Goal: Information Seeking & Learning: Learn about a topic

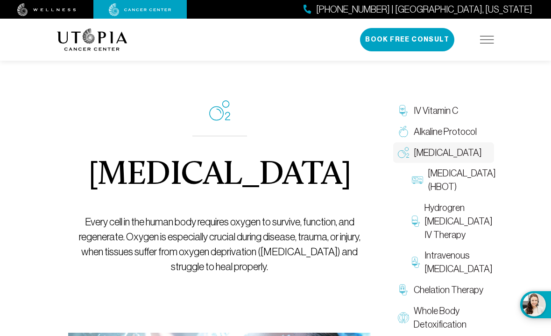
click at [429, 134] on span "Alkaline Protocol" at bounding box center [444, 132] width 63 height 14
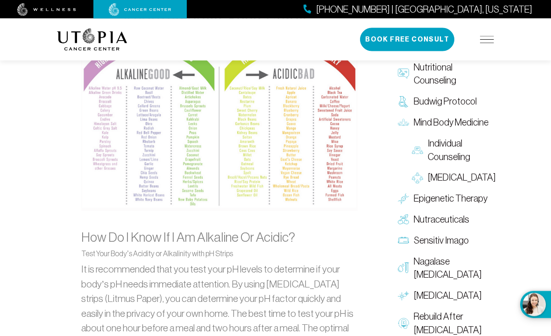
scroll to position [1004, 0]
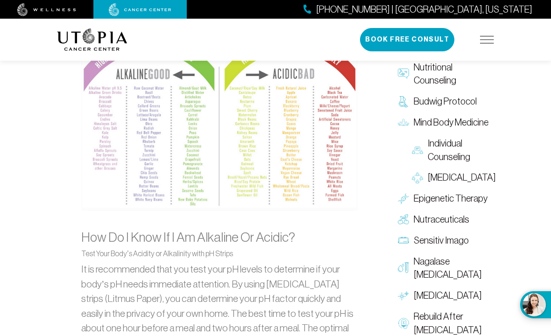
click at [329, 138] on img at bounding box center [219, 108] width 276 height 208
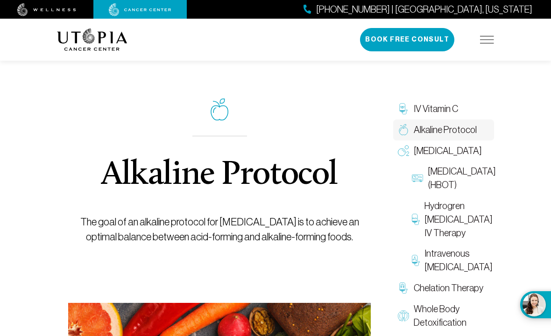
scroll to position [0, 0]
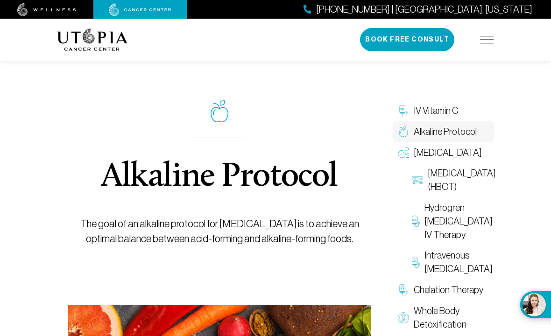
click at [439, 241] on span "Hydrogren [MEDICAL_DATA] IV Therapy" at bounding box center [458, 221] width 68 height 40
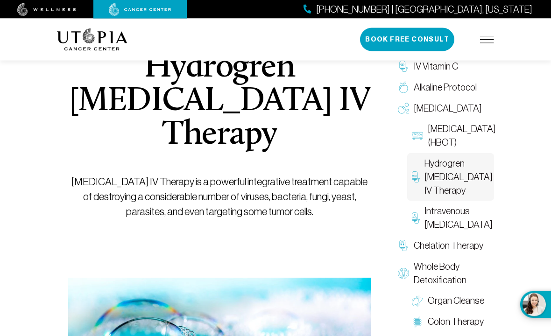
scroll to position [121, 0]
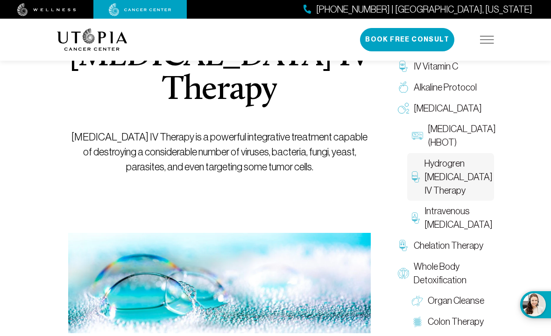
click at [70, 132] on p "[MEDICAL_DATA] IV Therapy is a powerful integrative treatment capable of destro…" at bounding box center [219, 152] width 302 height 45
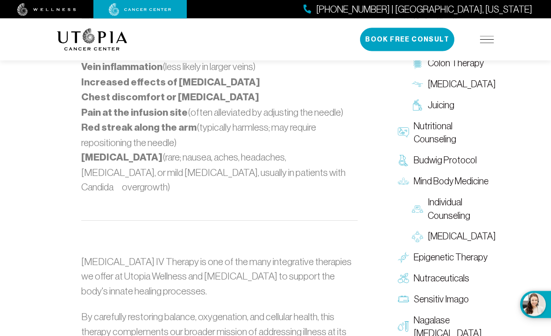
scroll to position [1032, 0]
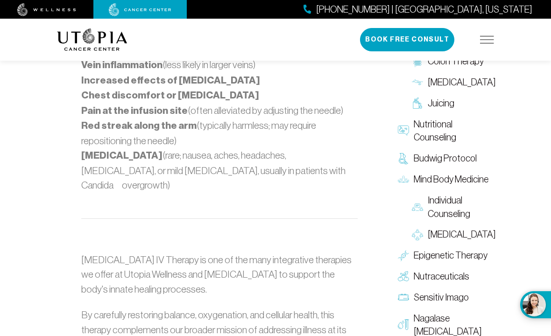
click at [463, 311] on span "Nagalase [MEDICAL_DATA]" at bounding box center [451, 324] width 76 height 27
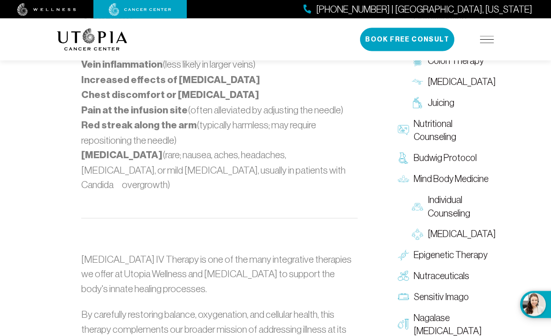
scroll to position [1032, 0]
